Goal: Information Seeking & Learning: Compare options

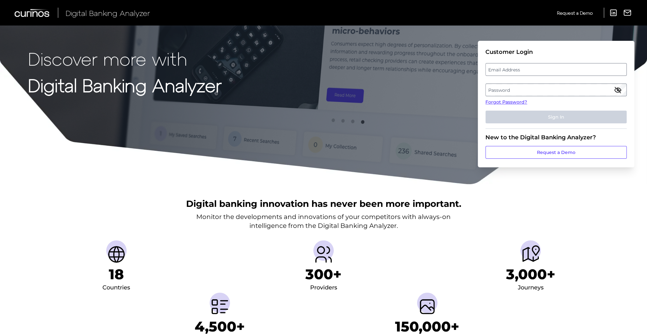
click at [540, 69] on label "Email Address" at bounding box center [556, 69] width 140 height 11
click at [540, 69] on input "email" at bounding box center [556, 69] width 141 height 13
type input "[EMAIL_ADDRESS][DOMAIN_NAME]"
click at [526, 93] on label "Password" at bounding box center [556, 89] width 140 height 11
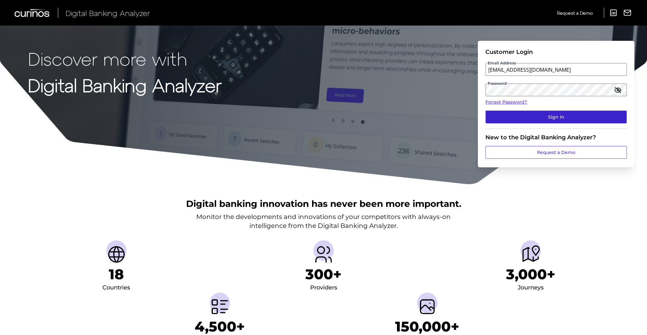
click at [539, 117] on button "Sign In" at bounding box center [556, 116] width 141 height 13
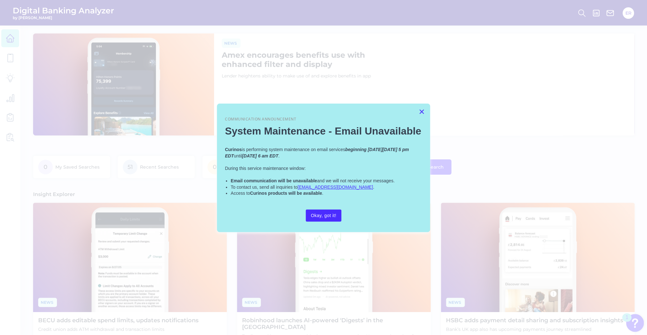
click at [421, 111] on button "×" at bounding box center [422, 111] width 6 height 10
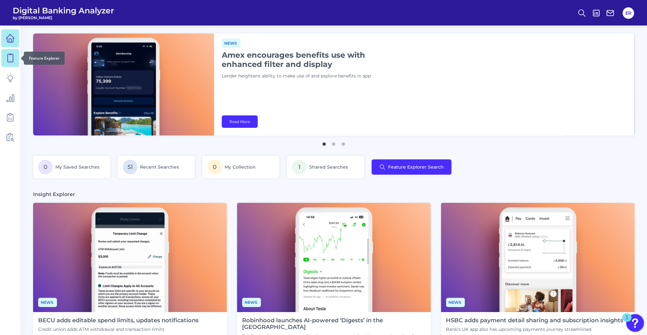
click at [9, 63] on link at bounding box center [10, 58] width 18 height 18
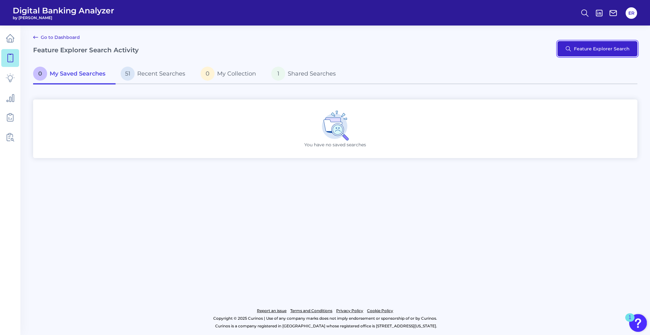
click at [596, 44] on button "Feature Explorer Search" at bounding box center [597, 48] width 80 height 15
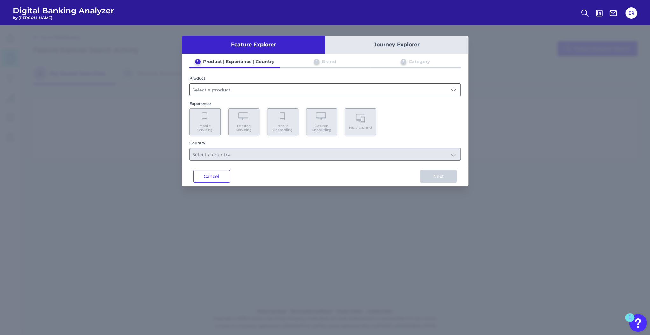
click at [222, 92] on input "text" at bounding box center [325, 89] width 271 height 12
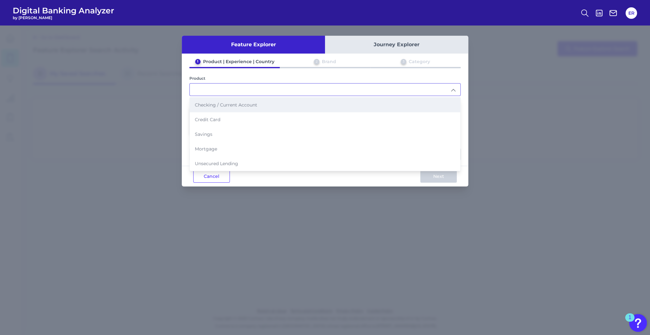
click at [230, 107] on span "Checking / Current Account" at bounding box center [226, 105] width 62 height 6
type input "Checking / Current Account"
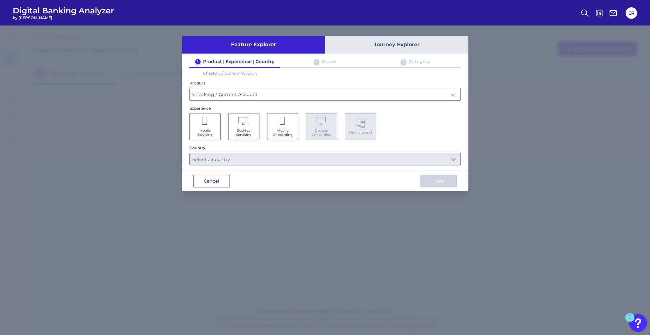
click at [283, 131] on span "Mobile Onboarding" at bounding box center [283, 132] width 24 height 8
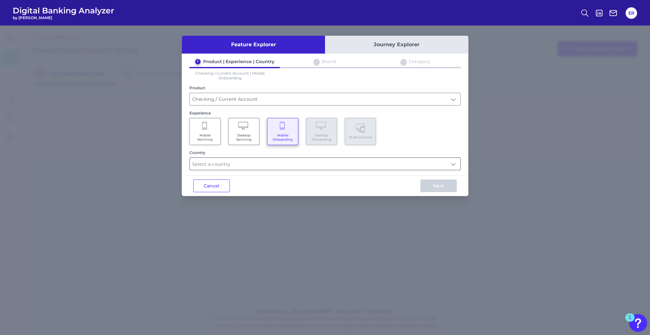
click at [257, 163] on input "text" at bounding box center [325, 164] width 271 height 12
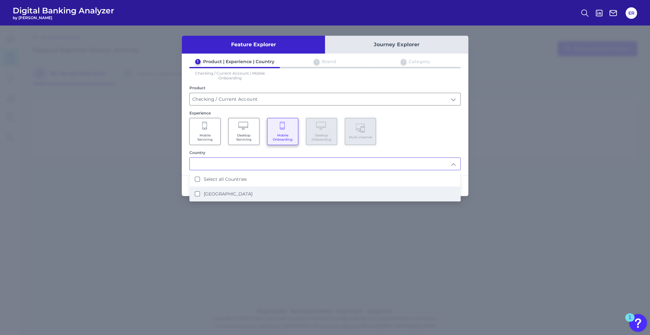
click at [205, 194] on label "[GEOGRAPHIC_DATA]" at bounding box center [228, 194] width 49 height 6
type input "Select all Countries"
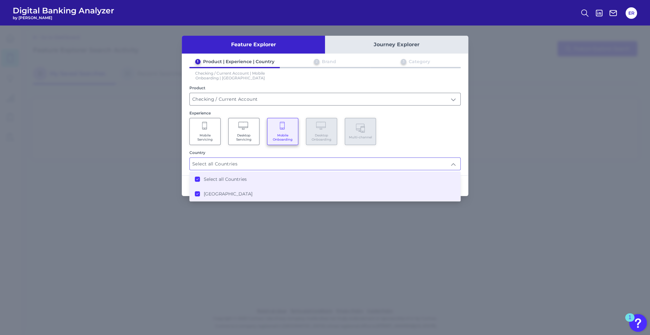
click at [404, 138] on div "Mobile Servicing Desktop Servicing Mobile Onboarding Desktop Onboarding Multi-c…" at bounding box center [324, 131] width 271 height 27
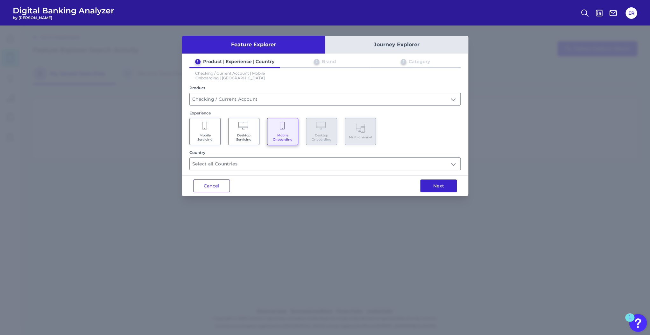
click at [430, 183] on button "Next" at bounding box center [438, 185] width 37 height 13
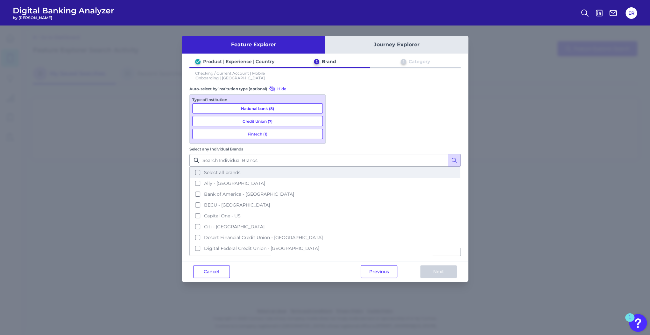
click at [335, 167] on button "Select all brands" at bounding box center [325, 172] width 270 height 11
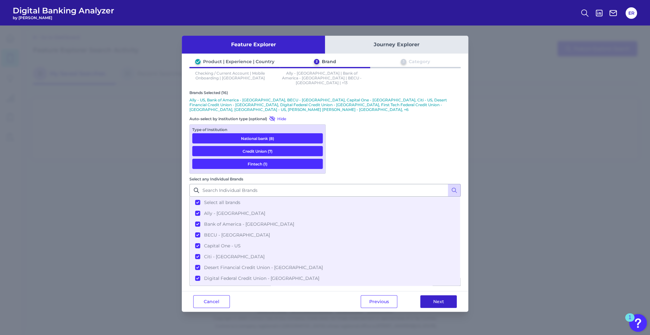
click at [442, 295] on button "Next" at bounding box center [438, 301] width 37 height 13
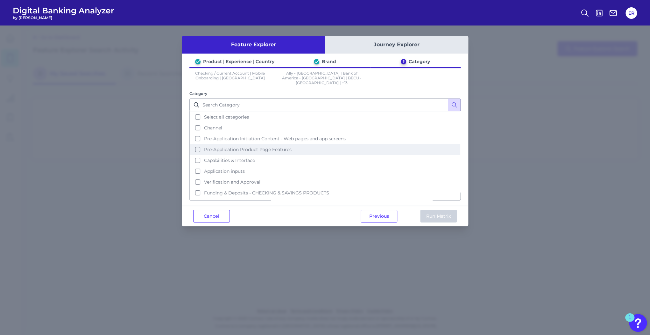
click at [197, 144] on button "Pre-Application Product Page Features" at bounding box center [325, 149] width 270 height 11
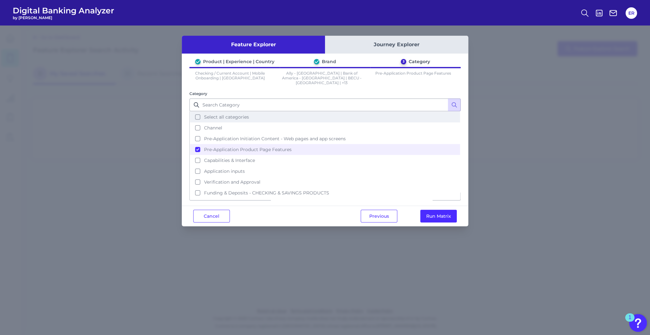
click at [196, 112] on button "Select all categories" at bounding box center [325, 116] width 270 height 11
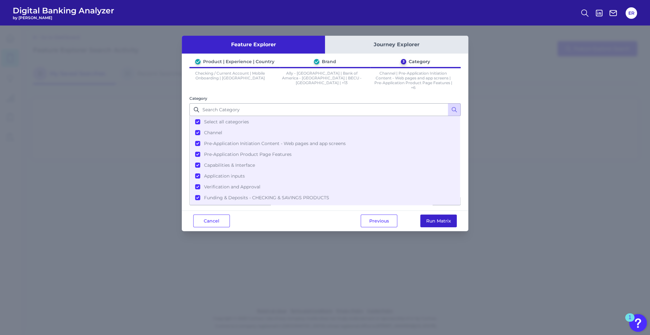
click at [440, 225] on button "Run Matrix" at bounding box center [438, 220] width 37 height 13
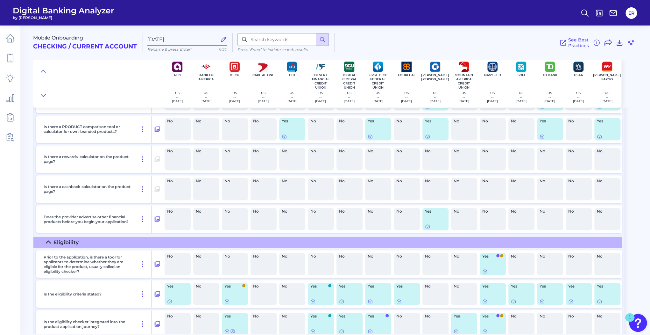
scroll to position [637, 0]
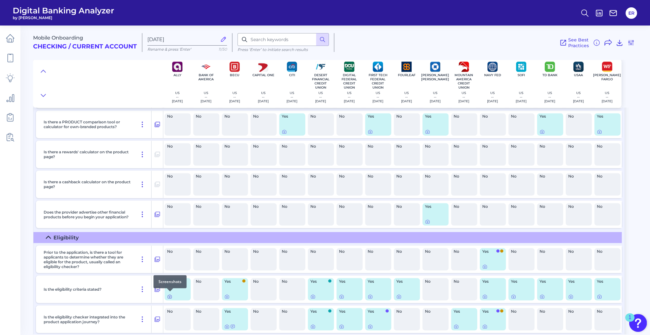
click at [170, 296] on icon at bounding box center [169, 296] width 1 height 1
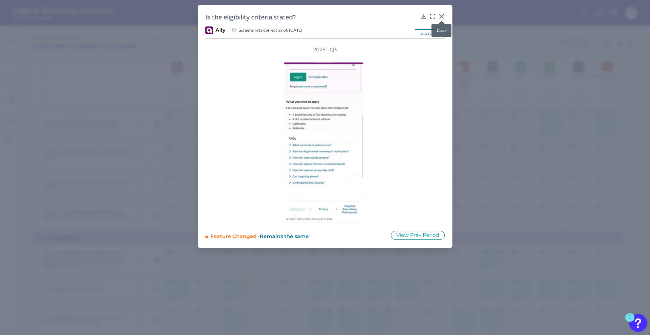
click at [440, 18] on div at bounding box center [441, 21] width 6 height 6
click at [439, 18] on div at bounding box center [441, 21] width 6 height 6
click at [441, 15] on icon at bounding box center [441, 16] width 6 height 6
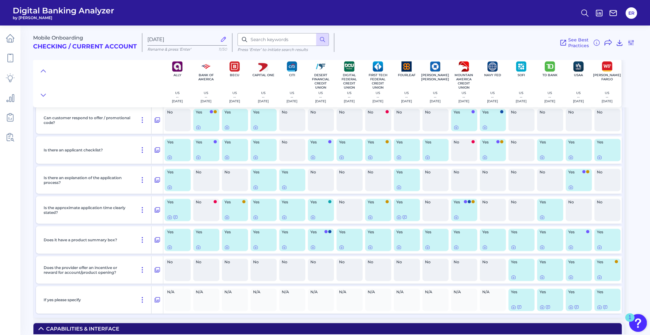
scroll to position [917, 0]
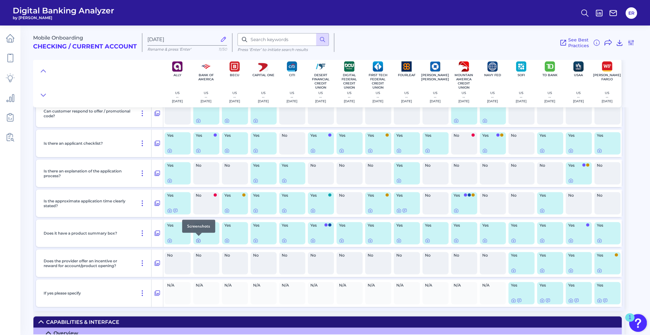
click at [199, 240] on icon at bounding box center [198, 240] width 1 height 1
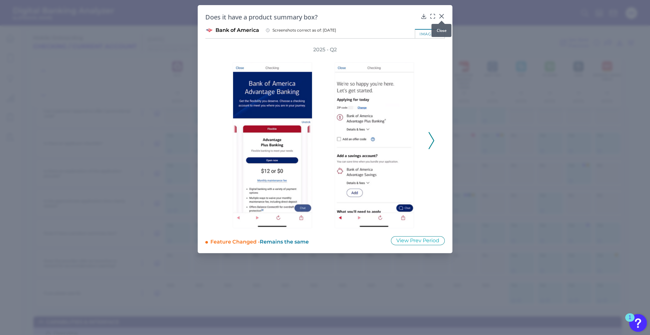
click at [441, 17] on icon at bounding box center [442, 16] width 4 height 4
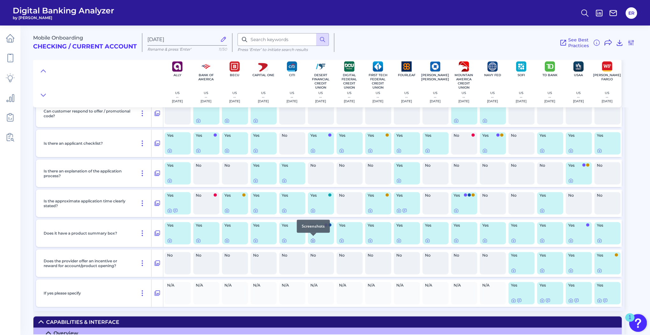
click at [312, 238] on icon at bounding box center [312, 240] width 5 height 5
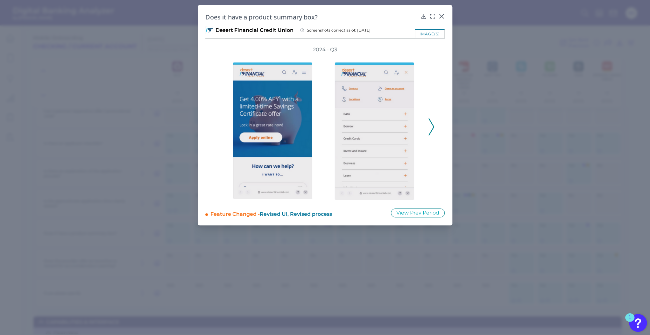
click at [433, 125] on polyline at bounding box center [431, 126] width 5 height 16
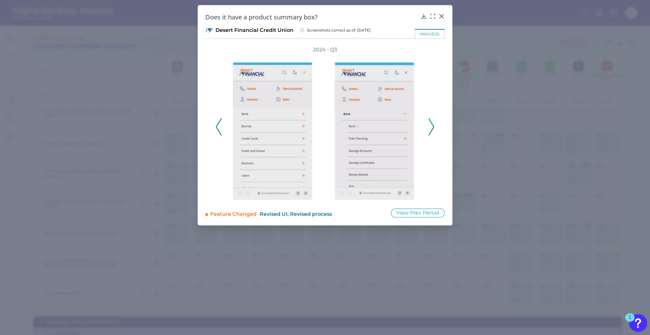
click at [433, 125] on polyline at bounding box center [431, 126] width 5 height 16
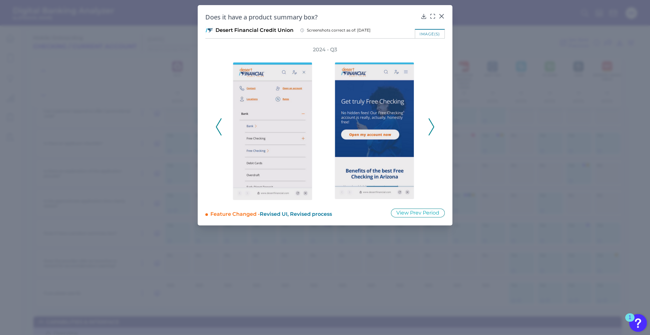
click at [433, 125] on polyline at bounding box center [431, 126] width 5 height 16
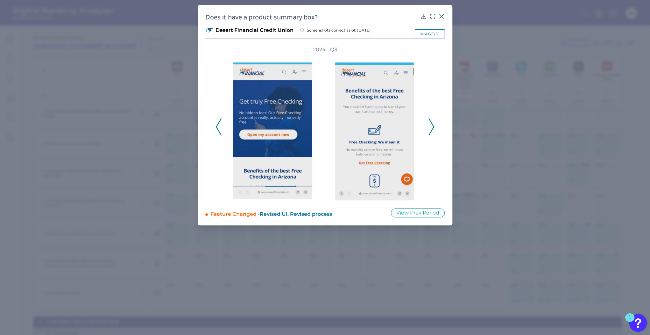
click at [433, 125] on polyline at bounding box center [431, 126] width 5 height 16
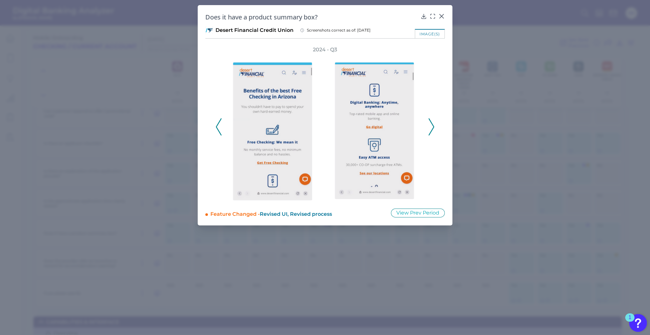
click at [433, 125] on polyline at bounding box center [431, 126] width 5 height 16
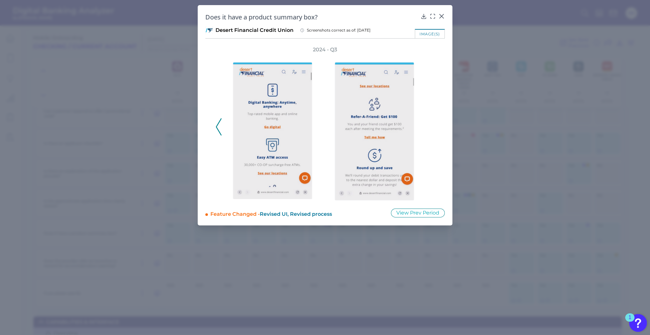
click at [433, 125] on div "2024 - Q3" at bounding box center [324, 123] width 219 height 154
click at [442, 14] on icon at bounding box center [441, 16] width 6 height 6
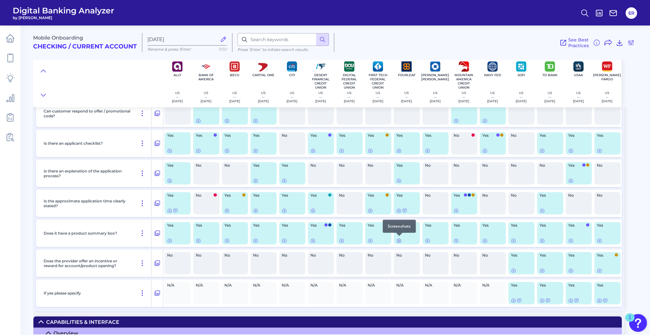
click at [399, 239] on icon at bounding box center [398, 240] width 5 height 5
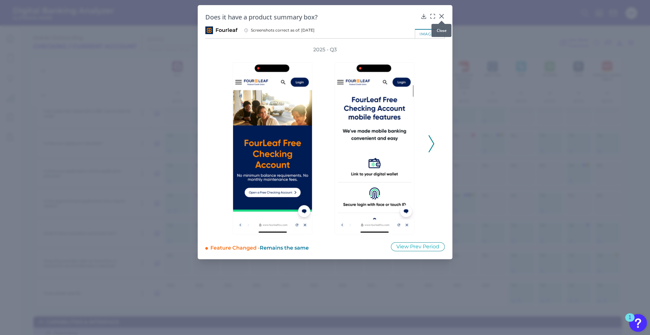
click at [442, 16] on icon at bounding box center [441, 16] width 6 height 6
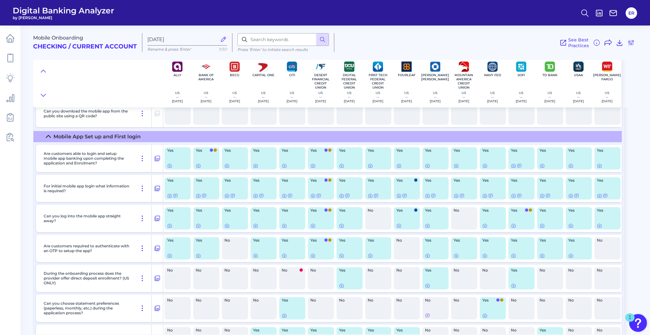
scroll to position [4915, 0]
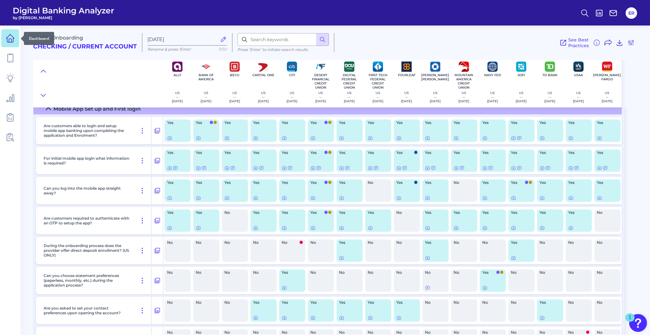
click at [12, 38] on icon at bounding box center [10, 38] width 9 height 9
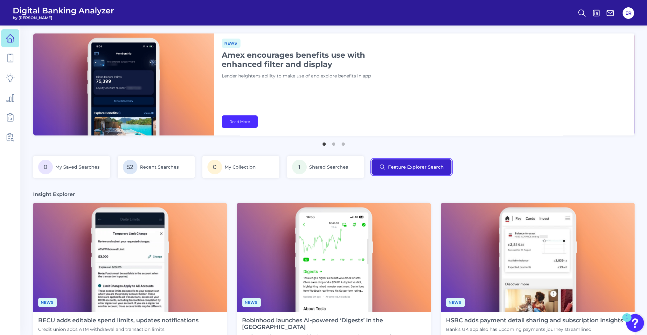
click at [403, 163] on button "Feature Explorer Search" at bounding box center [412, 166] width 80 height 15
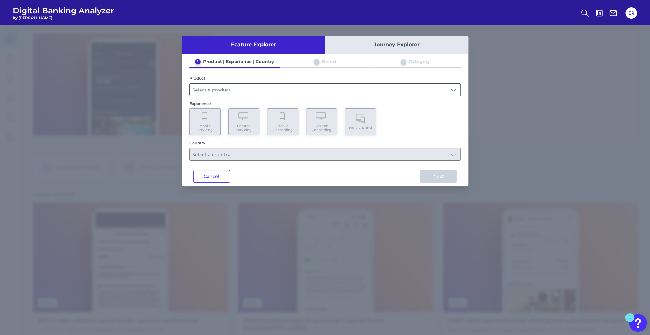
click at [224, 89] on input "text" at bounding box center [325, 89] width 271 height 12
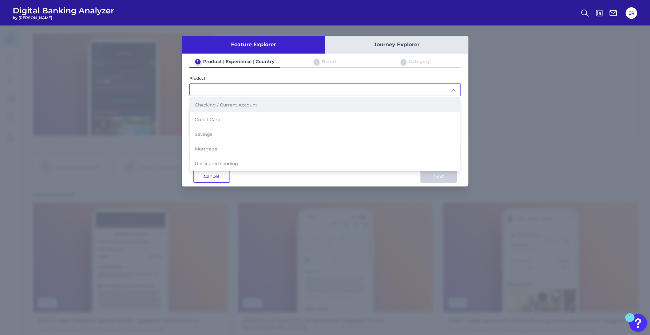
click at [215, 109] on li "Checking / Current Account" at bounding box center [325, 104] width 271 height 15
type input "Checking / Current Account"
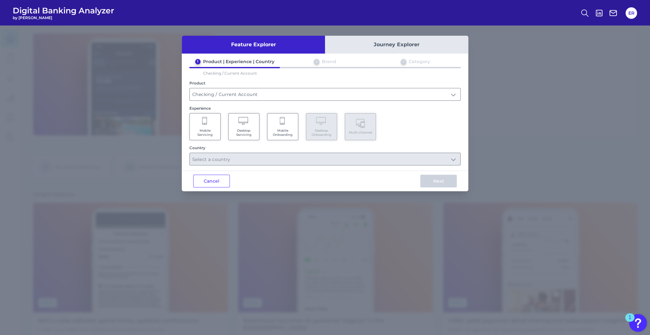
click at [238, 126] on Servicing "Desktop Servicing" at bounding box center [243, 126] width 31 height 27
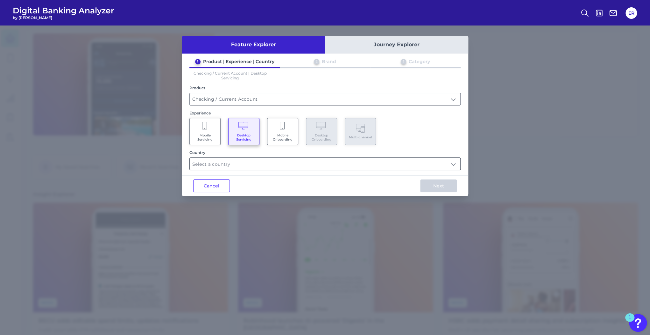
click at [229, 166] on input "text" at bounding box center [325, 164] width 271 height 12
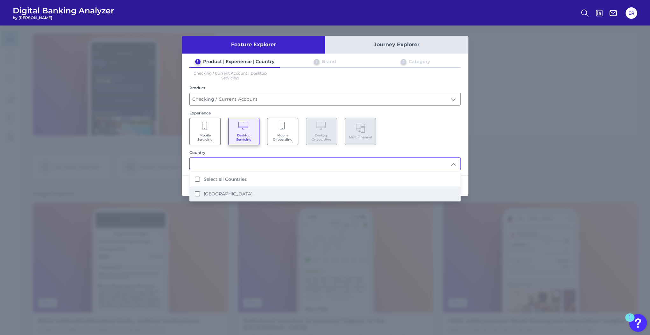
click at [215, 194] on label "[GEOGRAPHIC_DATA]" at bounding box center [228, 194] width 49 height 6
type input "Select all Countries"
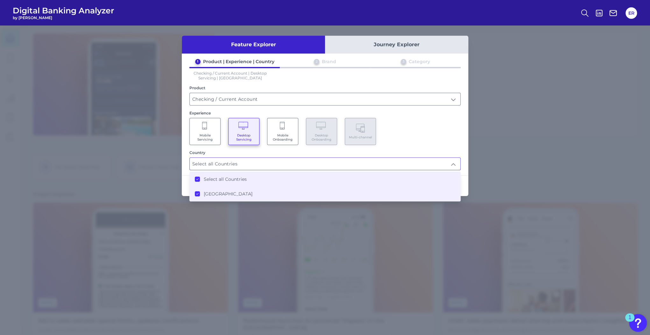
click at [410, 139] on div "Mobile Servicing Desktop Servicing Mobile Onboarding Desktop Onboarding Multi-c…" at bounding box center [324, 131] width 271 height 27
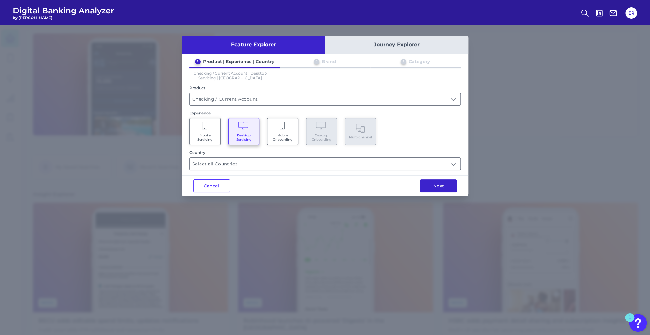
click at [430, 185] on button "Next" at bounding box center [438, 185] width 37 height 13
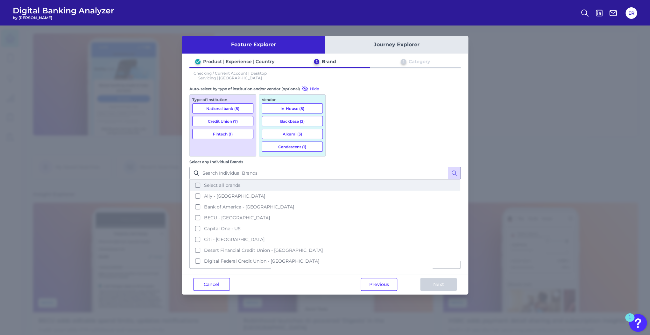
click at [337, 180] on button "Select all brands" at bounding box center [325, 185] width 270 height 11
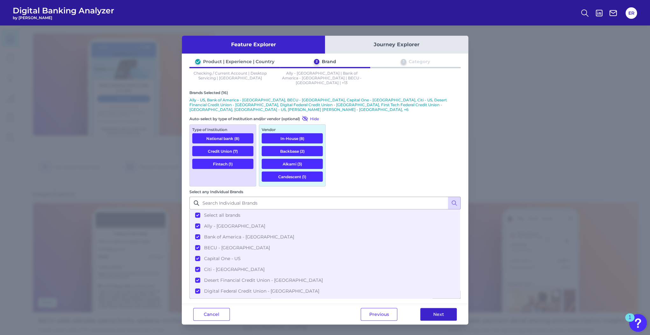
click at [425, 307] on button "Next" at bounding box center [438, 313] width 37 height 13
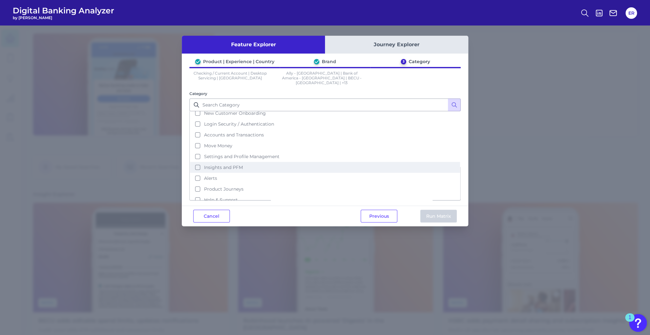
scroll to position [27, 0]
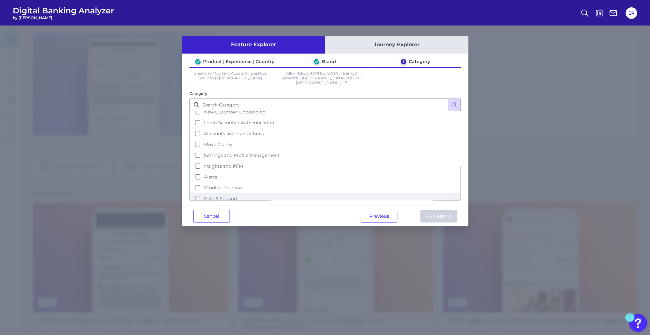
click at [208, 195] on span "Help & Support" at bounding box center [221, 198] width 34 height 6
click at [429, 210] on button "Run Matrix" at bounding box center [438, 215] width 37 height 13
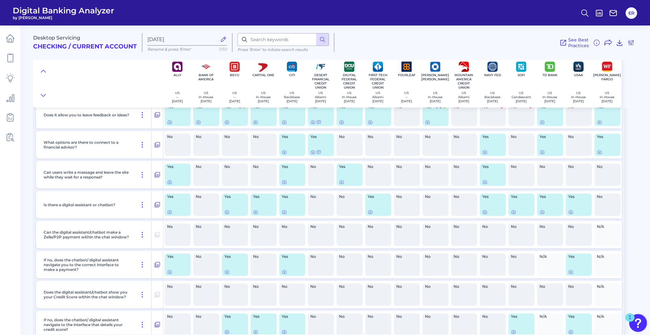
scroll to position [331, 0]
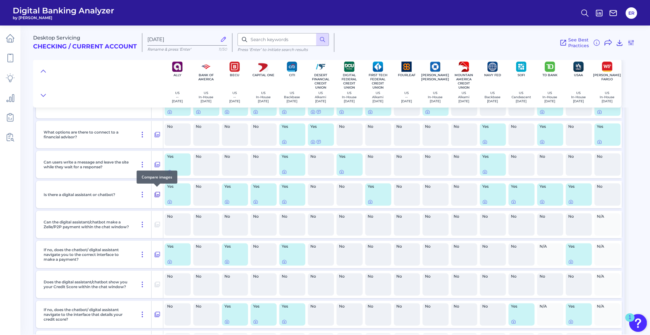
click at [157, 193] on icon at bounding box center [157, 194] width 6 height 8
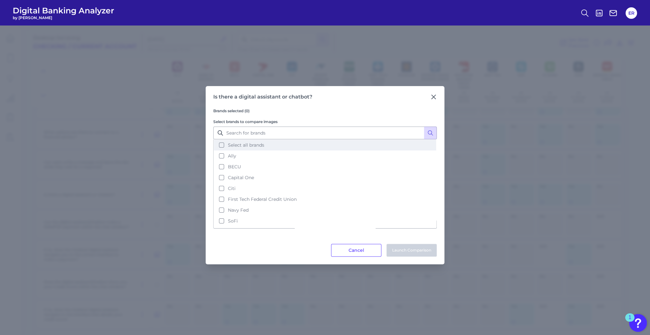
click at [227, 145] on button "Select all brands" at bounding box center [325, 144] width 222 height 11
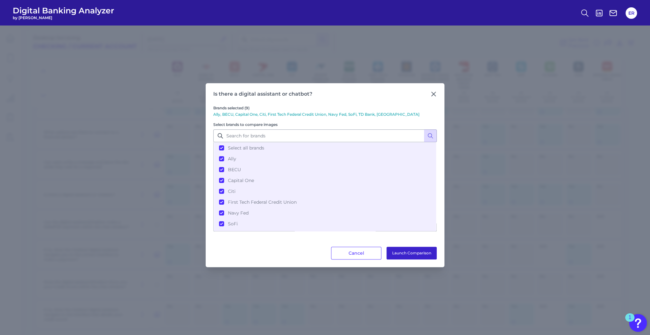
click at [402, 251] on button "Launch Comparison" at bounding box center [411, 252] width 50 height 13
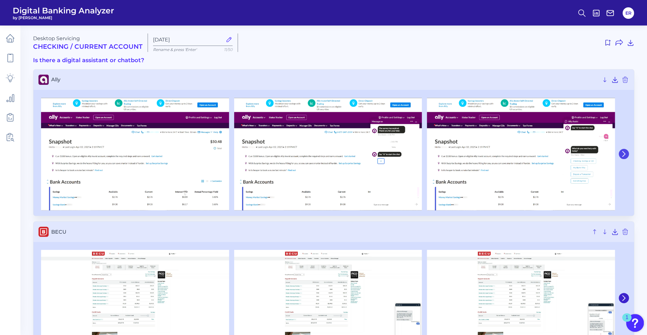
click at [625, 154] on icon at bounding box center [624, 153] width 3 height 5
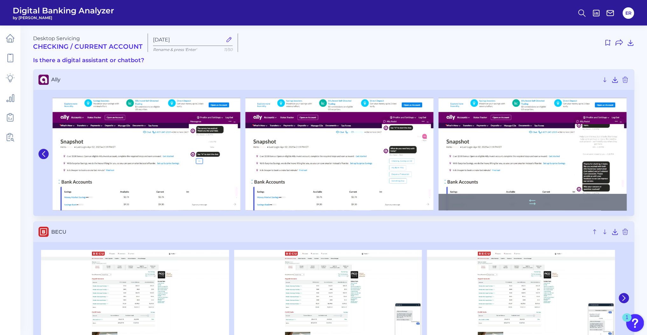
click at [586, 180] on img at bounding box center [533, 154] width 188 height 113
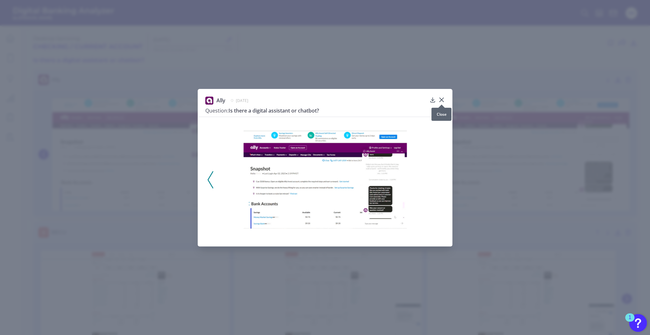
click at [444, 98] on icon at bounding box center [441, 99] width 6 height 6
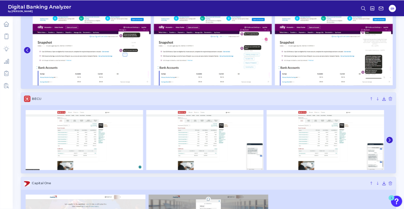
scroll to position [76, 0]
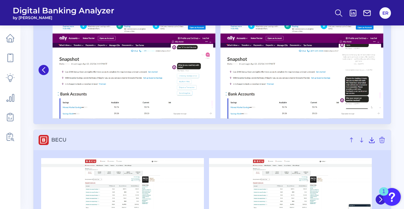
drag, startPoint x: 632, startPoint y: 0, endPoint x: 273, endPoint y: 120, distance: 378.8
click at [273, 122] on div at bounding box center [211, 70] width 357 height 108
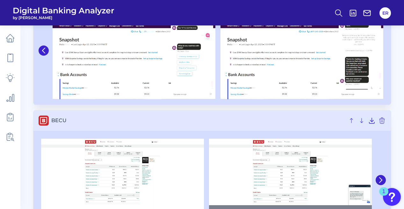
scroll to position [140, 0]
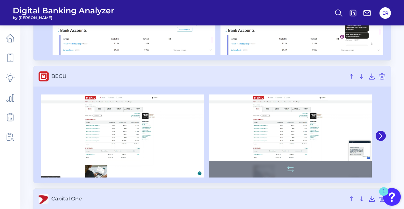
click at [361, 150] on img at bounding box center [290, 136] width 163 height 83
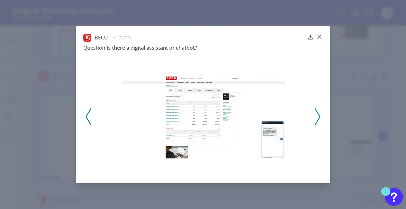
click at [265, 133] on img at bounding box center [203, 116] width 163 height 83
click at [319, 37] on icon at bounding box center [320, 37] width 4 height 4
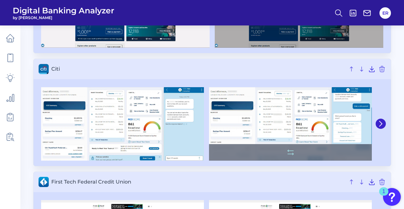
scroll to position [363, 0]
